Goal: Find specific page/section: Find specific page/section

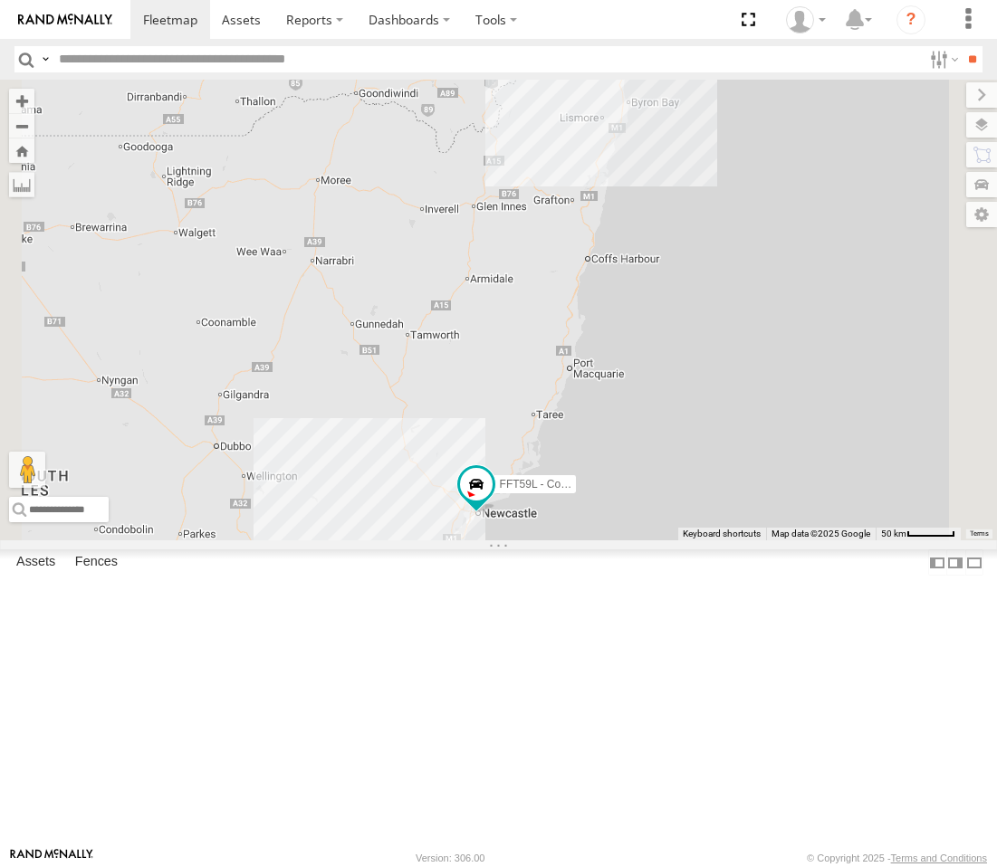
click at [0, 0] on div "FFT59L - Corolla Hatch" at bounding box center [0, 0] width 0 height 0
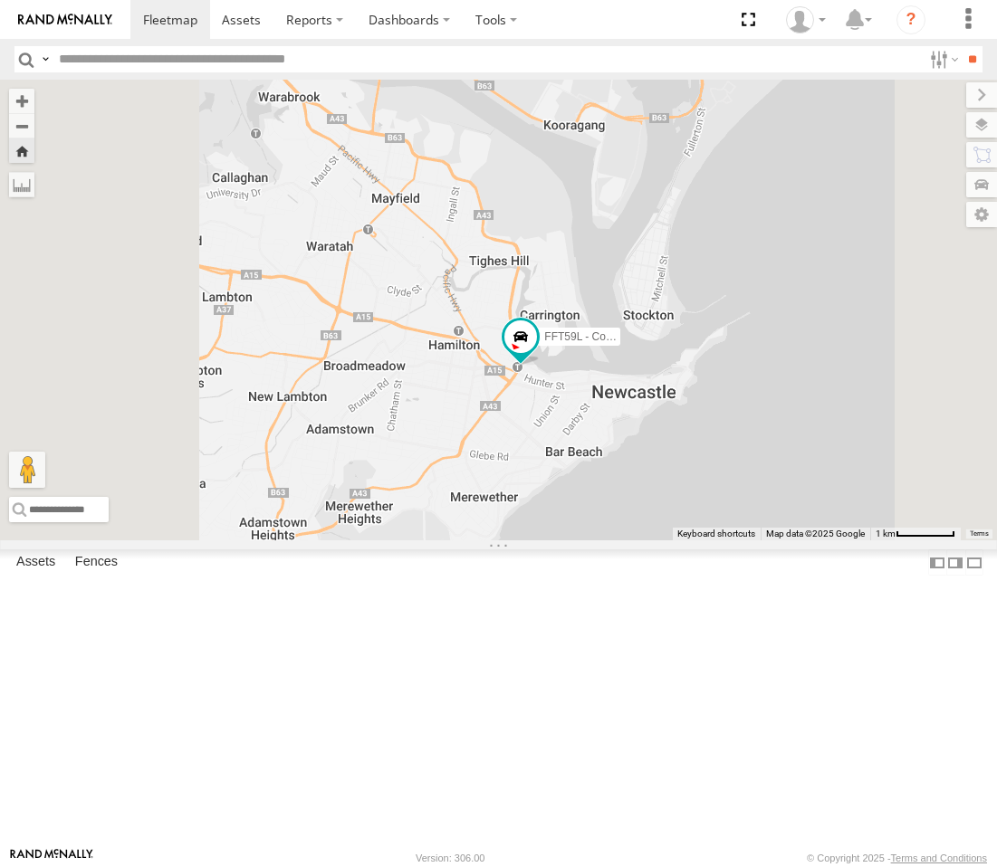
drag, startPoint x: 733, startPoint y: 607, endPoint x: 753, endPoint y: 591, distance: 25.2
click at [753, 541] on div "FFT59L - Corolla Hatch" at bounding box center [498, 310] width 997 height 461
click at [0, 0] on div "Squeak - Dark Green Sydney" at bounding box center [0, 0] width 0 height 0
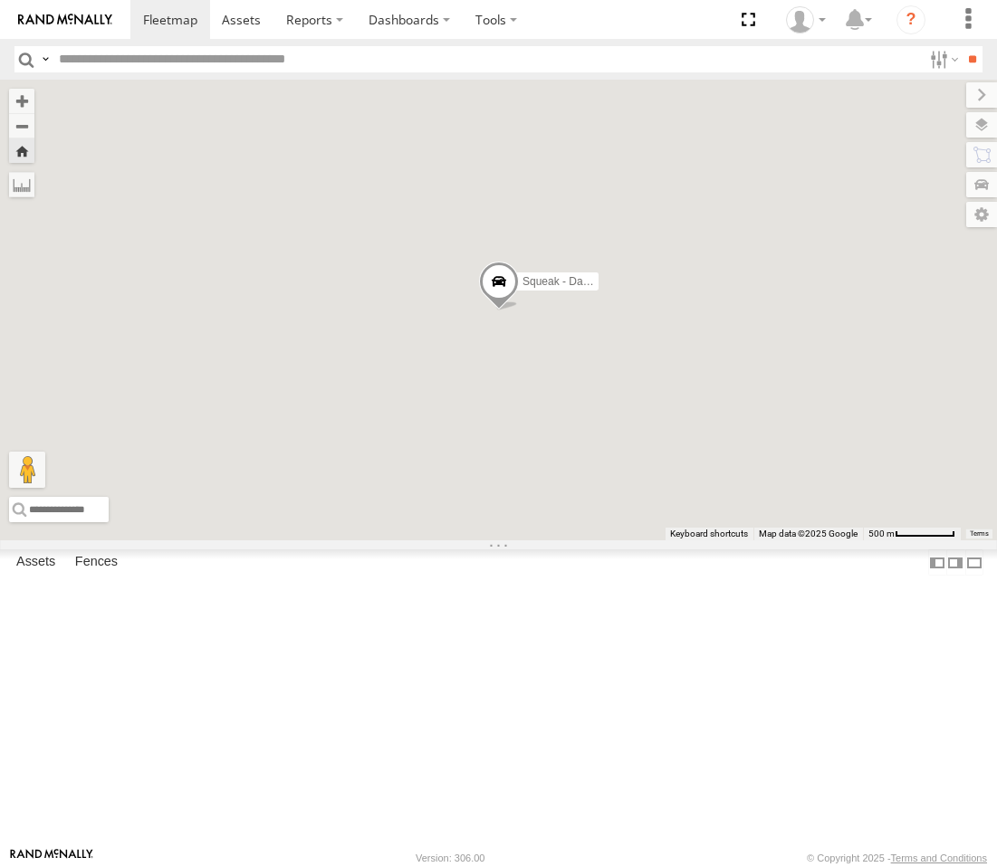
click at [0, 0] on div "[PERSON_NAME] Passenger Vehicles" at bounding box center [0, 0] width 0 height 0
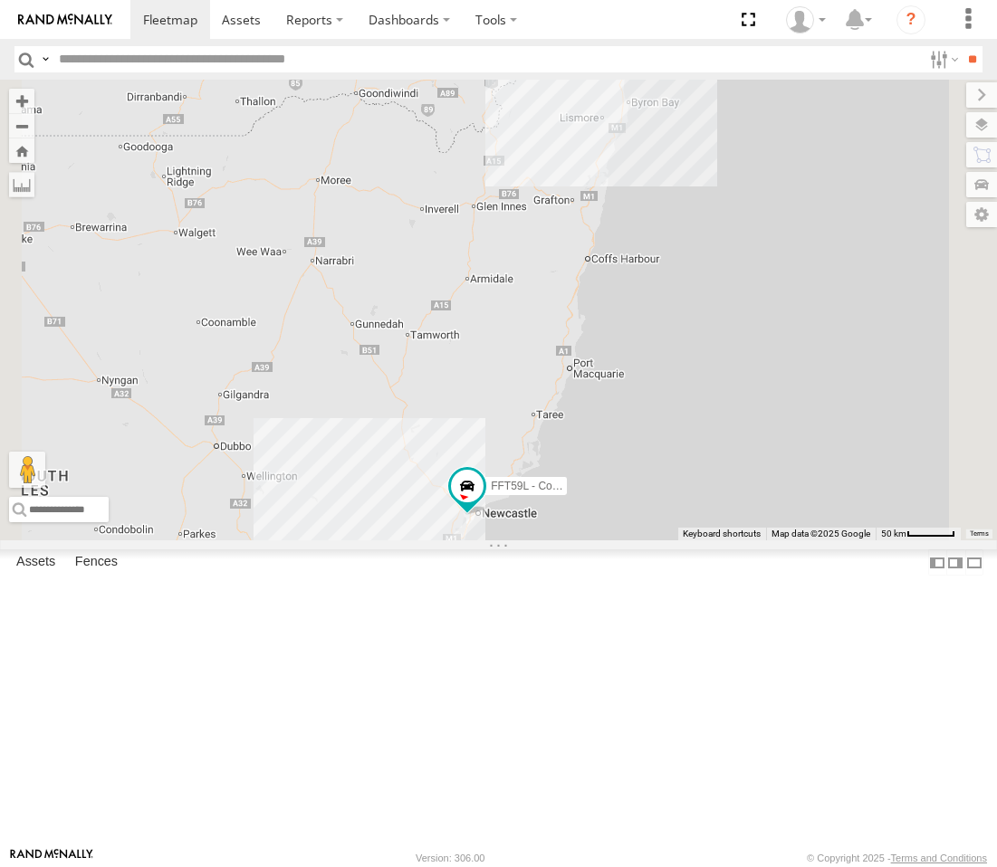
click at [0, 0] on div "[PERSON_NAME] Passenger Vehicles" at bounding box center [0, 0] width 0 height 0
click at [0, 0] on div "Passenger Vehicles" at bounding box center [0, 0] width 0 height 0
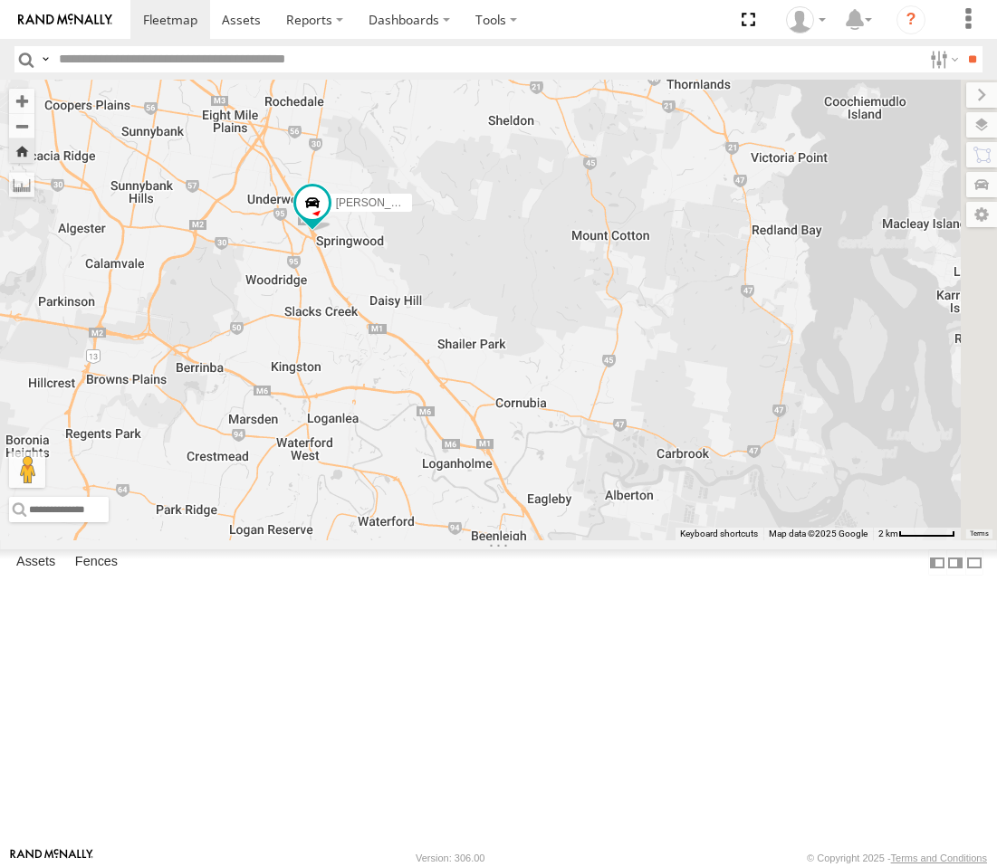
drag, startPoint x: 775, startPoint y: 628, endPoint x: 575, endPoint y: 502, distance: 236.4
click at [575, 502] on div "[PERSON_NAME]" at bounding box center [498, 310] width 997 height 461
